Goal: Information Seeking & Learning: Check status

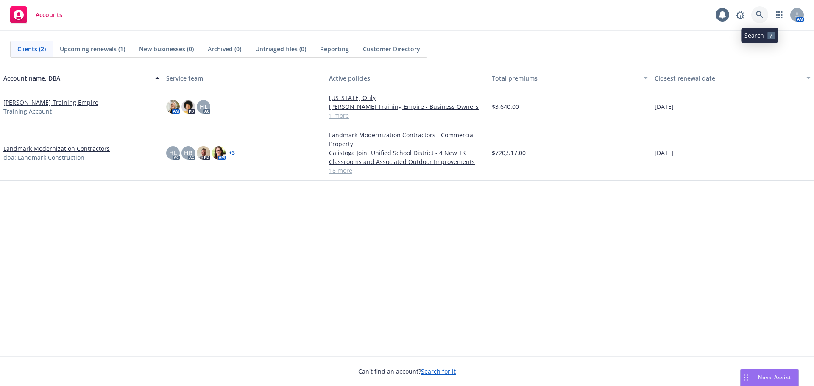
click at [763, 7] on link at bounding box center [760, 14] width 17 height 17
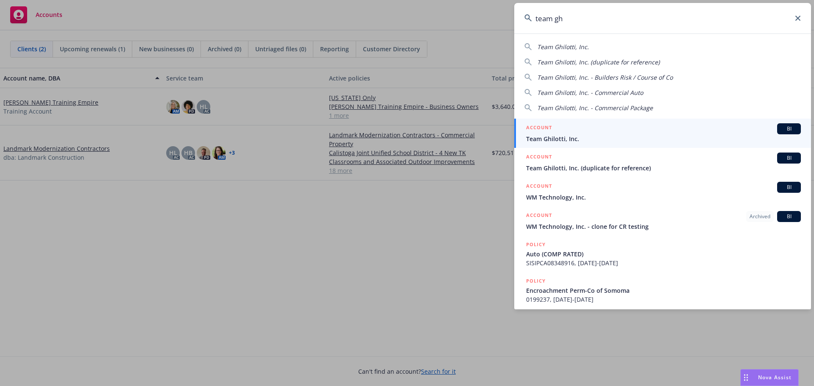
type input "team gh"
click at [765, 134] on div "ACCOUNT BI" at bounding box center [663, 128] width 275 height 11
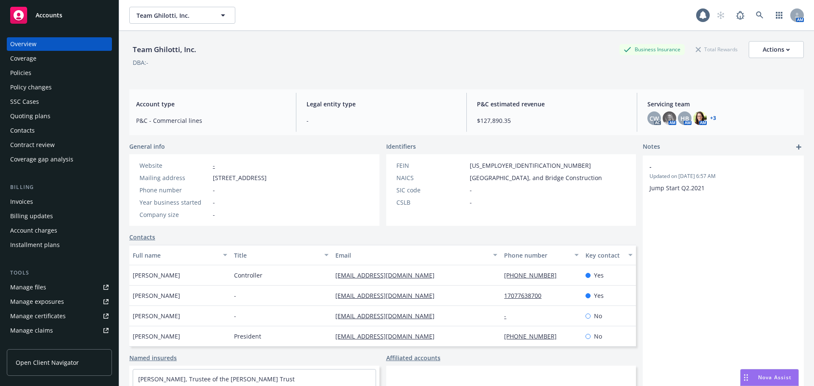
click at [15, 75] on div "Policies" at bounding box center [20, 73] width 21 height 14
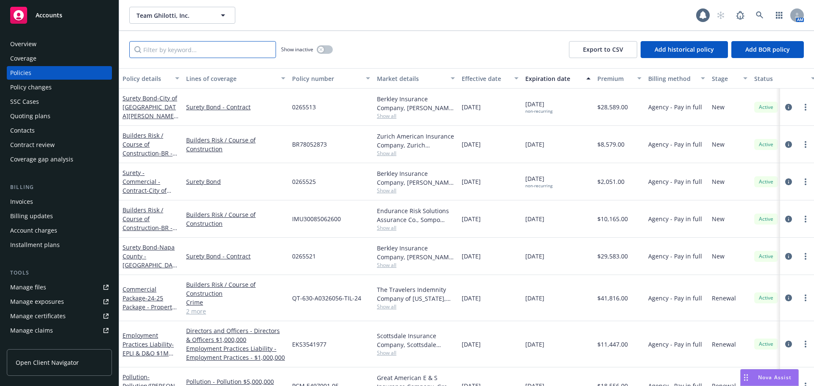
click at [168, 49] on input "Filter by keyword..." at bounding box center [202, 49] width 147 height 17
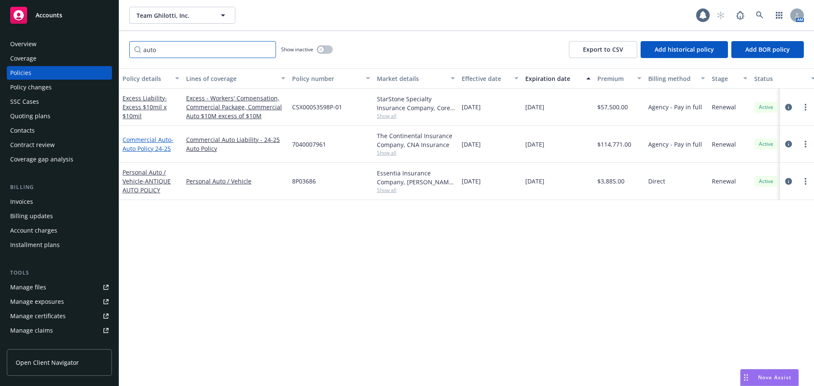
type input "auto"
click at [159, 146] on span "- Auto Policy 24-25" at bounding box center [148, 144] width 51 height 17
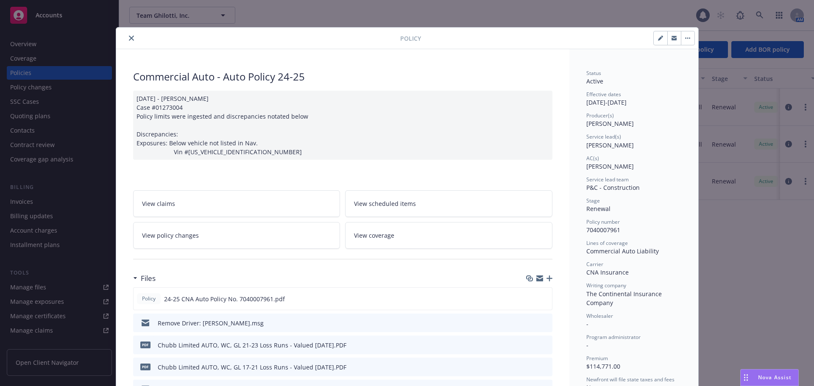
click at [129, 36] on icon "close" at bounding box center [131, 38] width 5 height 5
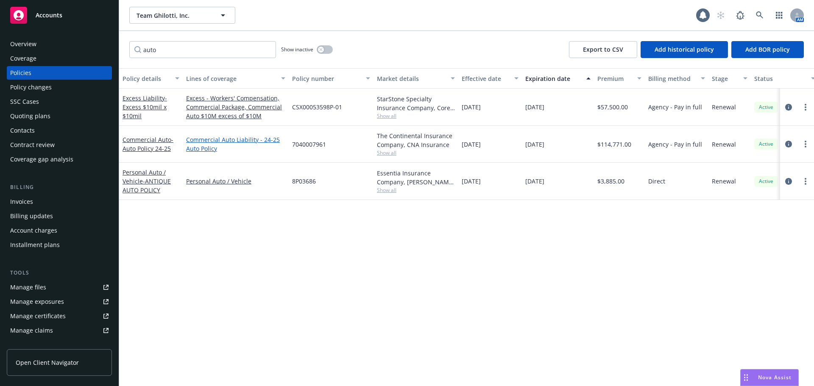
click at [221, 140] on link "Commercial Auto Liability - 24-25 Auto Policy" at bounding box center [235, 144] width 99 height 18
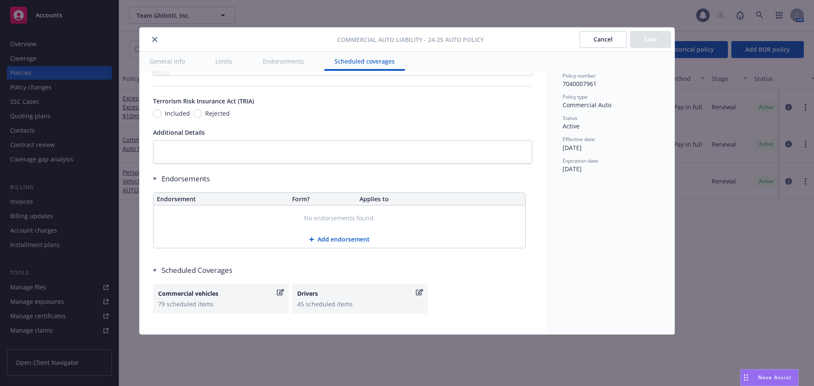
scroll to position [1641, 0]
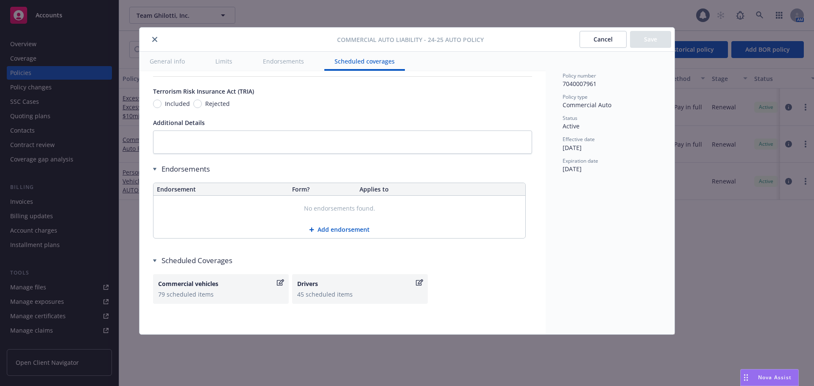
click at [152, 36] on button "close" at bounding box center [155, 39] width 10 height 10
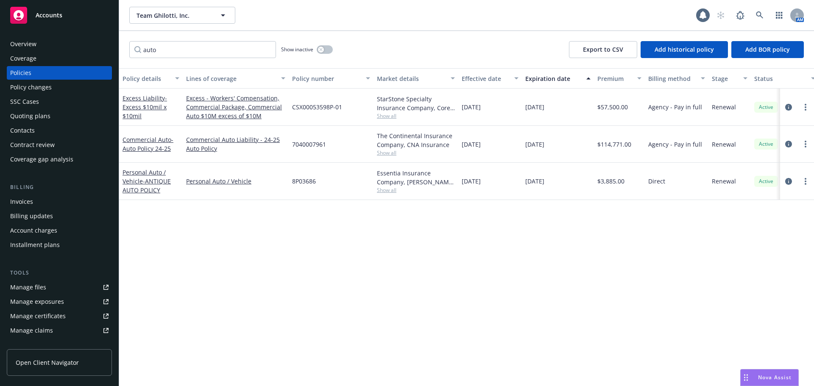
click at [73, 92] on div "Policy changes" at bounding box center [59, 88] width 98 height 14
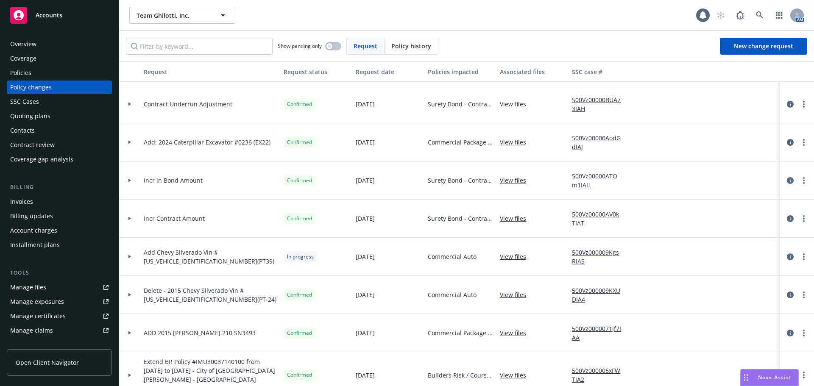
scroll to position [1357, 0]
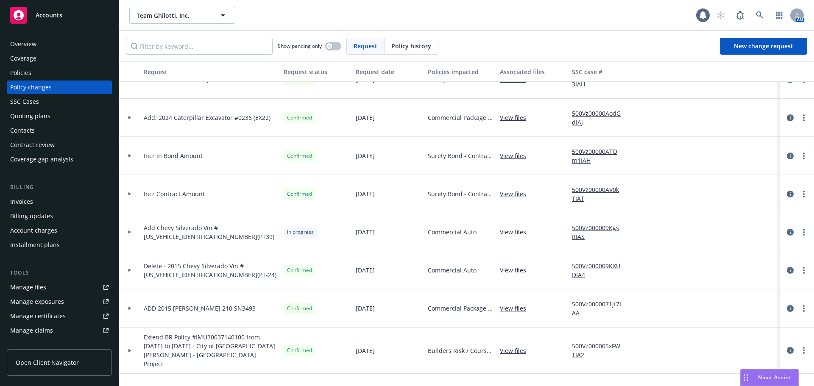
click at [506, 232] on link "View files" at bounding box center [516, 232] width 33 height 9
click at [75, 77] on div "Policies" at bounding box center [59, 73] width 98 height 14
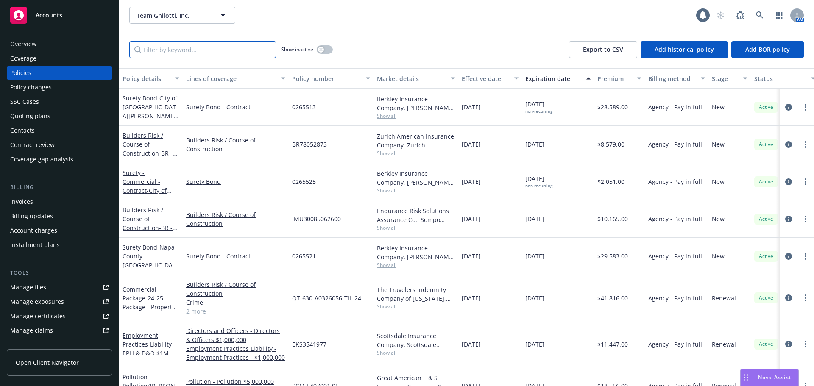
click at [190, 50] on input "Filter by keyword..." at bounding box center [202, 49] width 147 height 17
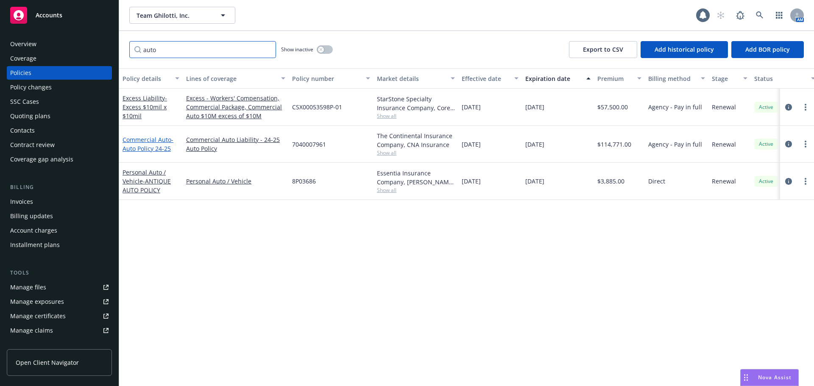
type input "auto"
click at [154, 139] on link "Commercial Auto - Auto Policy 24-25" at bounding box center [148, 144] width 51 height 17
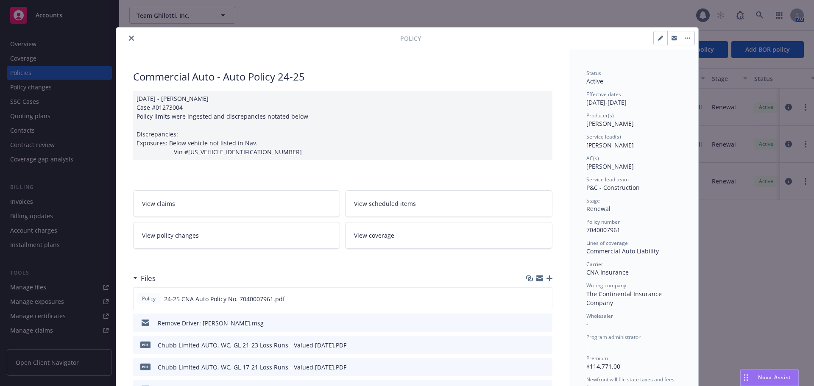
scroll to position [25, 0]
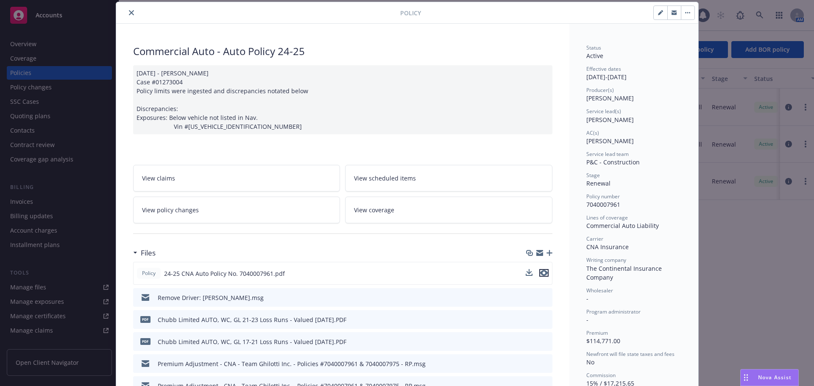
click at [541, 274] on icon "preview file" at bounding box center [544, 273] width 8 height 6
click at [131, 14] on button "close" at bounding box center [131, 13] width 10 height 10
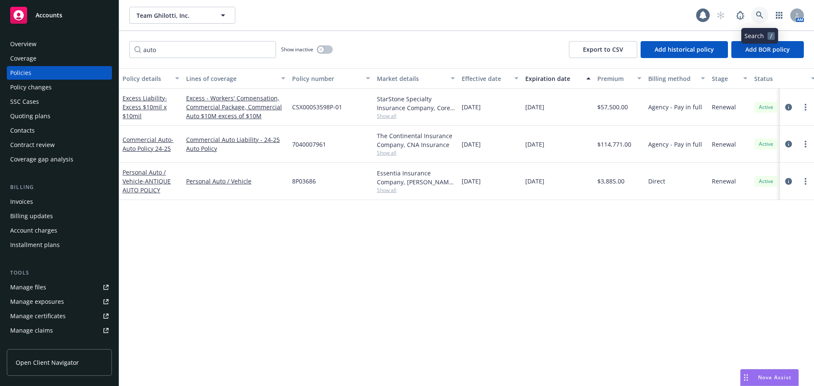
click at [766, 15] on link at bounding box center [760, 15] width 17 height 17
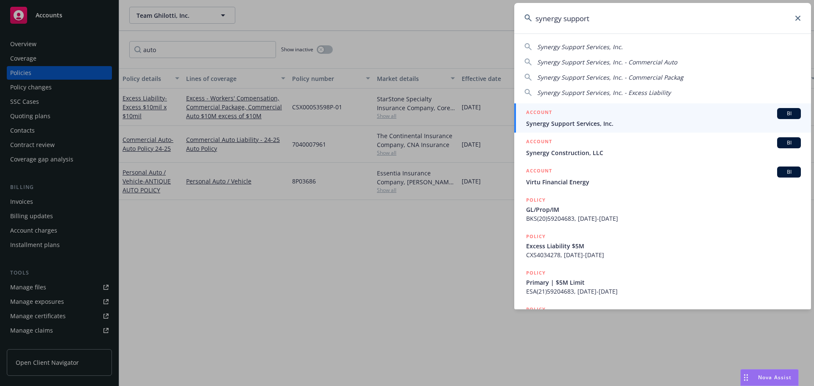
type input "synergy support"
click at [781, 112] on span "BI" at bounding box center [789, 114] width 17 height 8
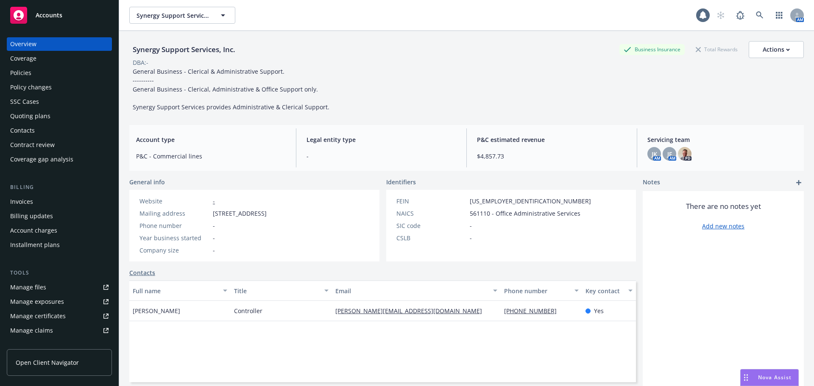
click at [67, 70] on div "Policies" at bounding box center [59, 73] width 98 height 14
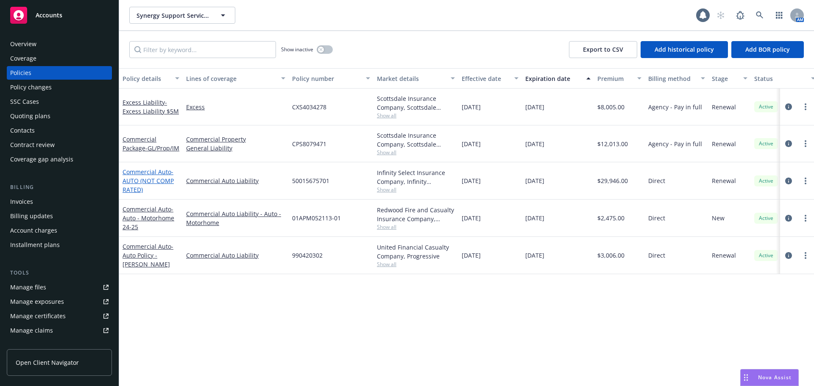
click at [144, 175] on link "Commercial Auto - AUTO (NOT COMP RATED)" at bounding box center [148, 181] width 51 height 26
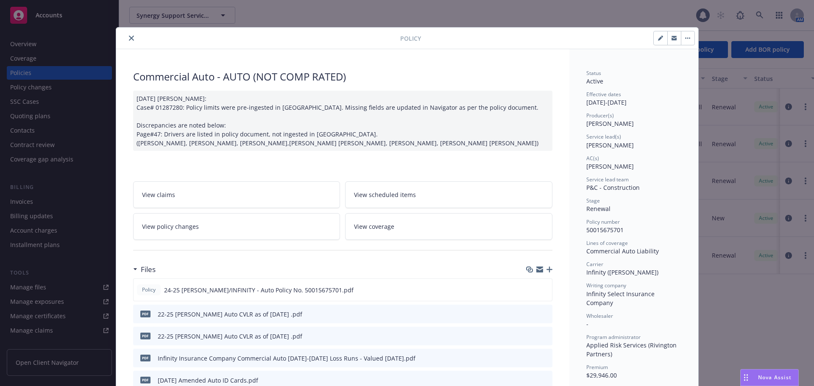
click at [131, 40] on button "close" at bounding box center [131, 38] width 10 height 10
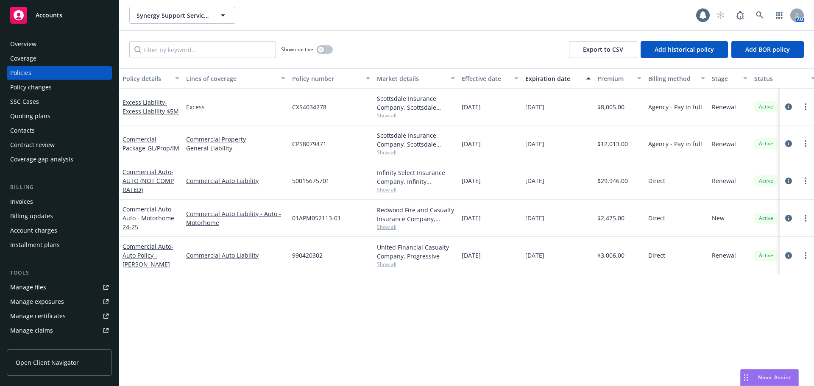
click at [70, 84] on div "Policy changes" at bounding box center [59, 88] width 98 height 14
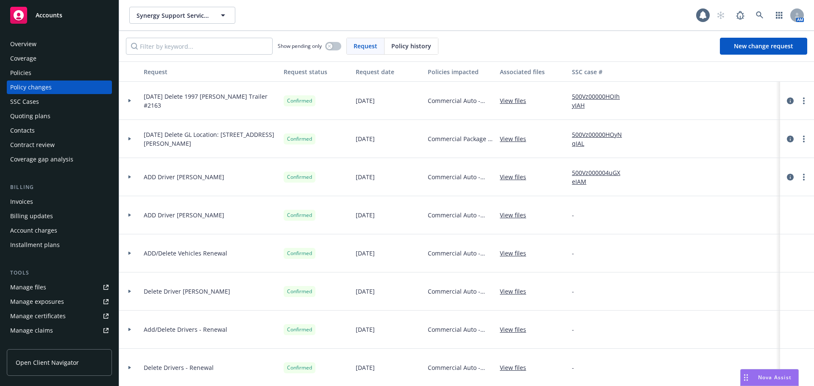
click at [133, 98] on div at bounding box center [129, 101] width 21 height 38
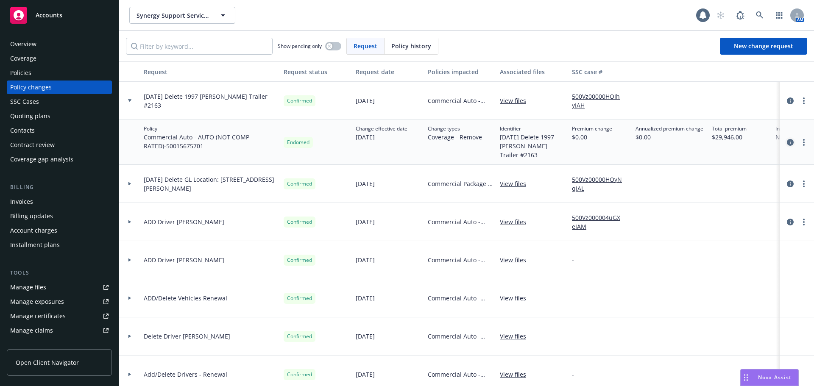
click at [788, 140] on link "circleInformation" at bounding box center [791, 142] width 10 height 10
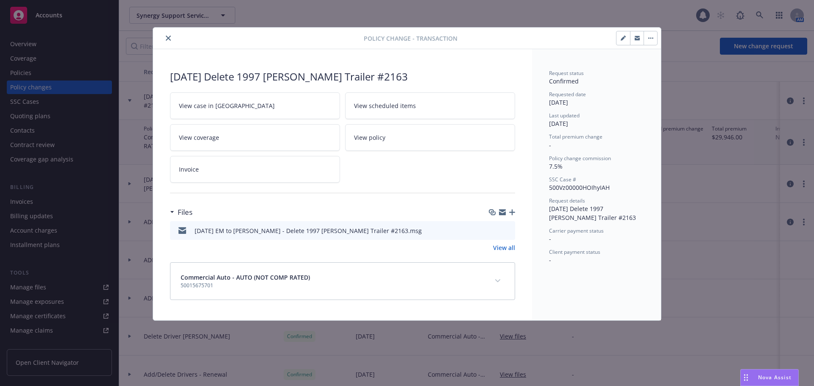
click at [330, 226] on div "[DATE] EM to [PERSON_NAME] - Delete 1997 [PERSON_NAME] Trailer #2163.msg" at bounding box center [297, 231] width 249 height 18
click at [506, 229] on icon "preview file" at bounding box center [507, 230] width 8 height 6
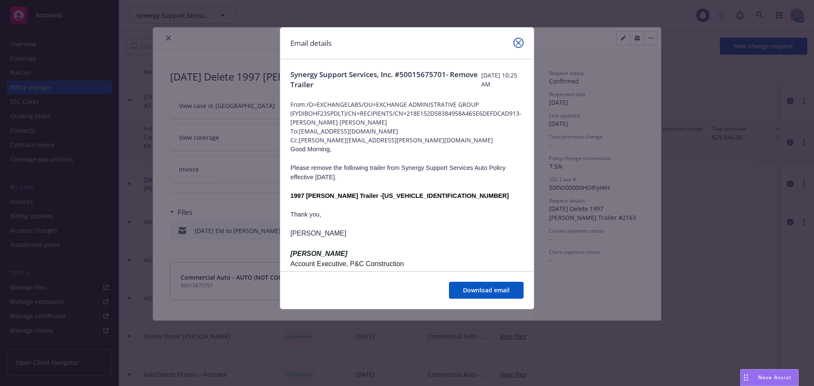
click at [517, 44] on icon "close" at bounding box center [518, 42] width 5 height 5
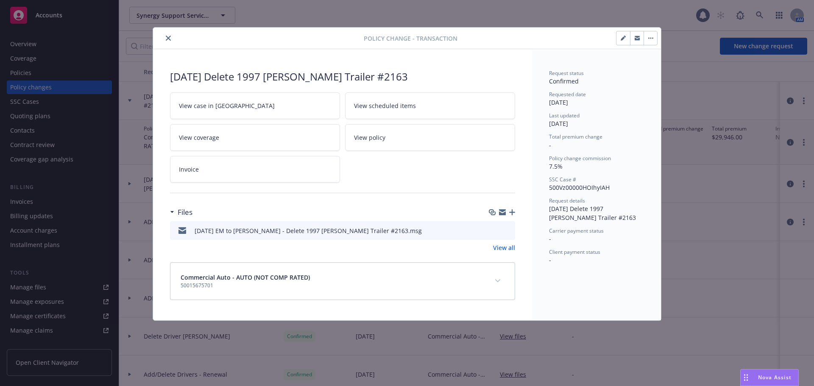
click at [167, 38] on icon "close" at bounding box center [168, 38] width 5 height 5
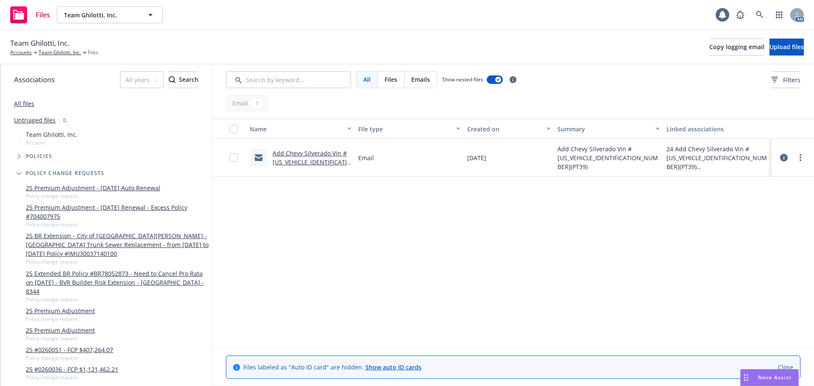
click at [311, 163] on link "Add Chevy Silverado Vin #3GCUDJED2RG379115(PT39).msg" at bounding box center [312, 162] width 79 height 26
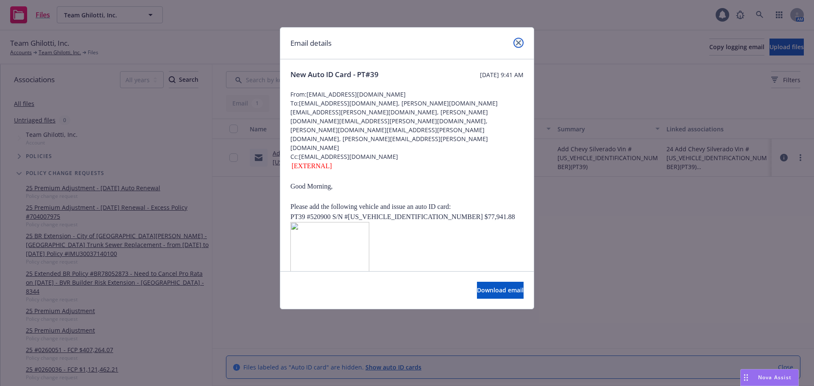
click at [521, 42] on icon "close" at bounding box center [518, 42] width 5 height 5
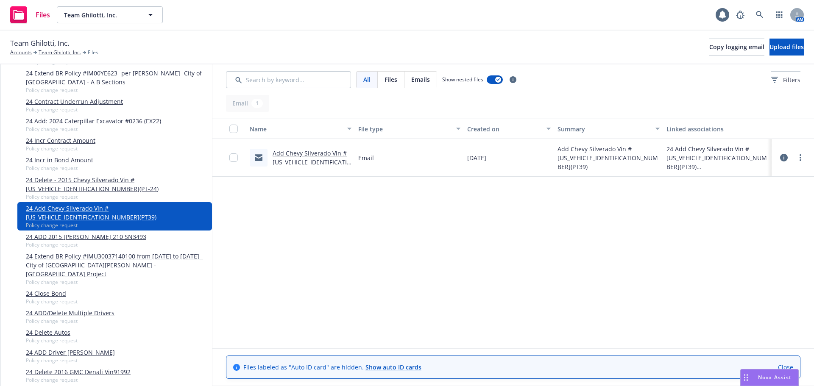
scroll to position [933, 0]
